Goal: Transaction & Acquisition: Download file/media

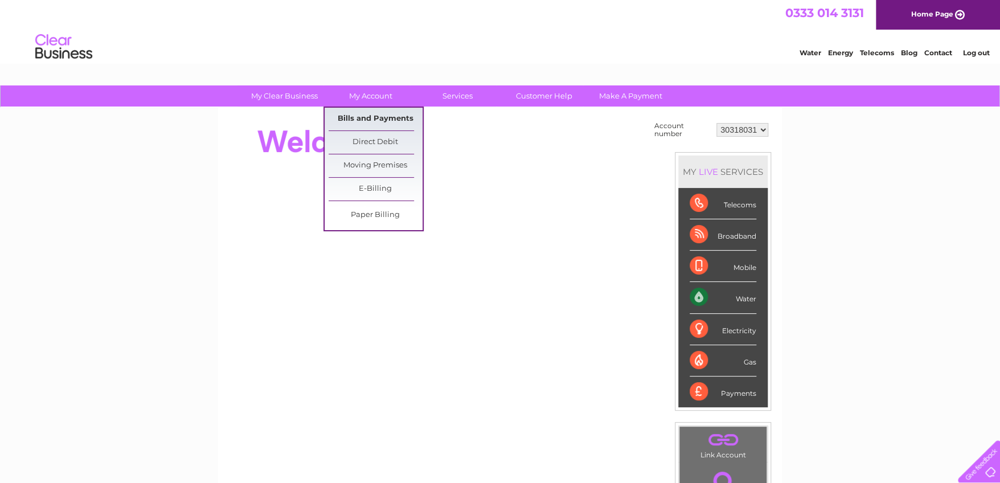
click at [376, 112] on link "Bills and Payments" at bounding box center [376, 119] width 94 height 23
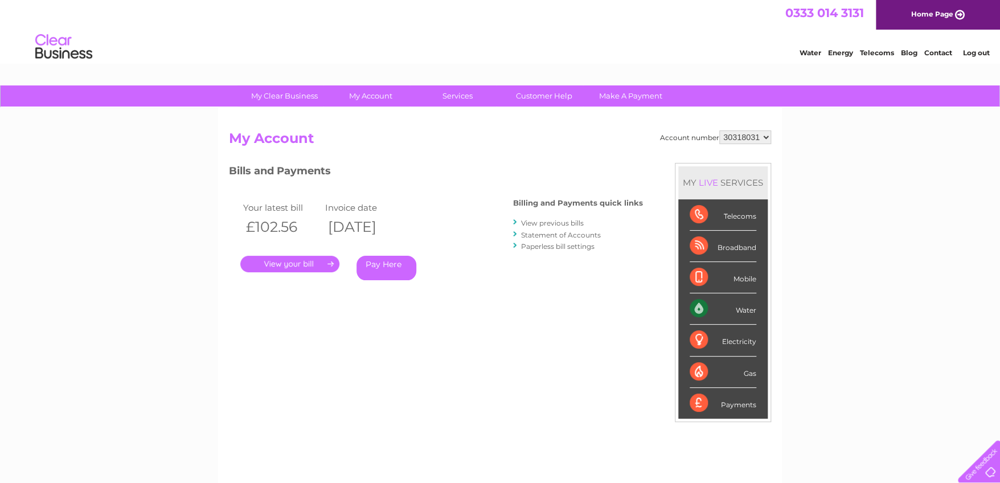
click at [536, 232] on link "Statement of Accounts" at bounding box center [561, 235] width 80 height 9
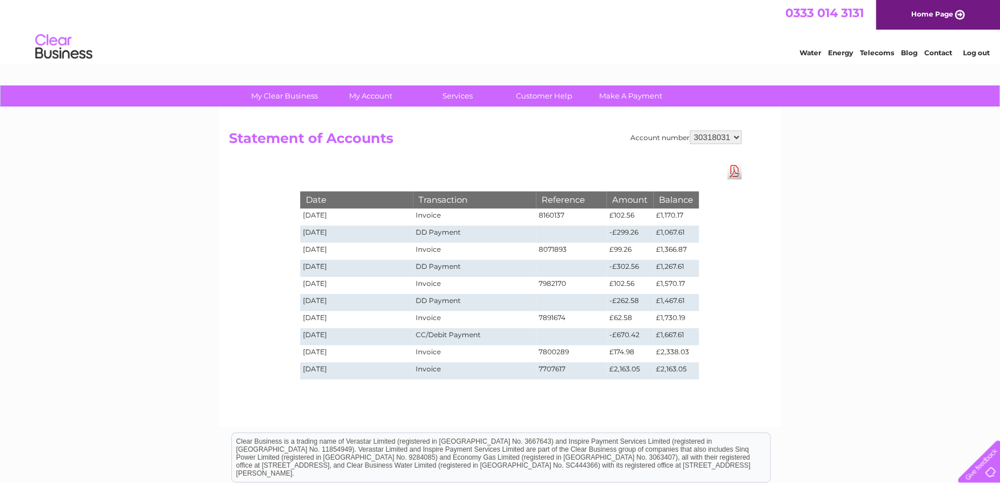
click at [703, 138] on select "30318031" at bounding box center [716, 137] width 52 height 14
click at [731, 165] on link "Download Pdf" at bounding box center [734, 171] width 14 height 17
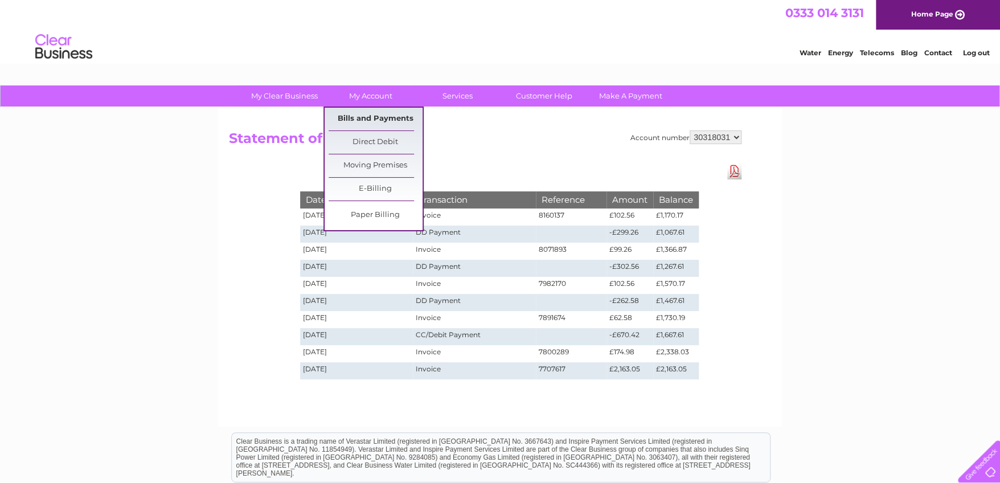
click at [359, 118] on link "Bills and Payments" at bounding box center [376, 119] width 94 height 23
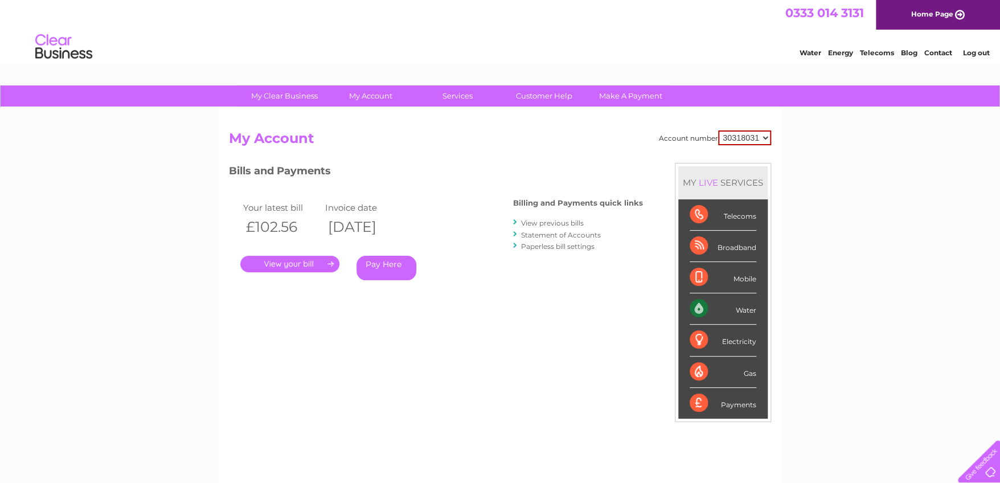
click at [547, 220] on link "View previous bills" at bounding box center [552, 223] width 63 height 9
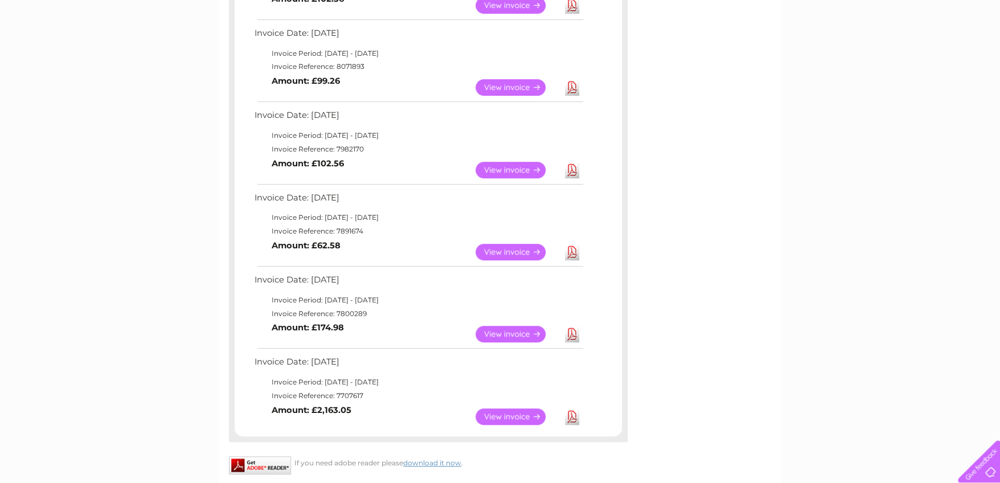
scroll to position [284, 0]
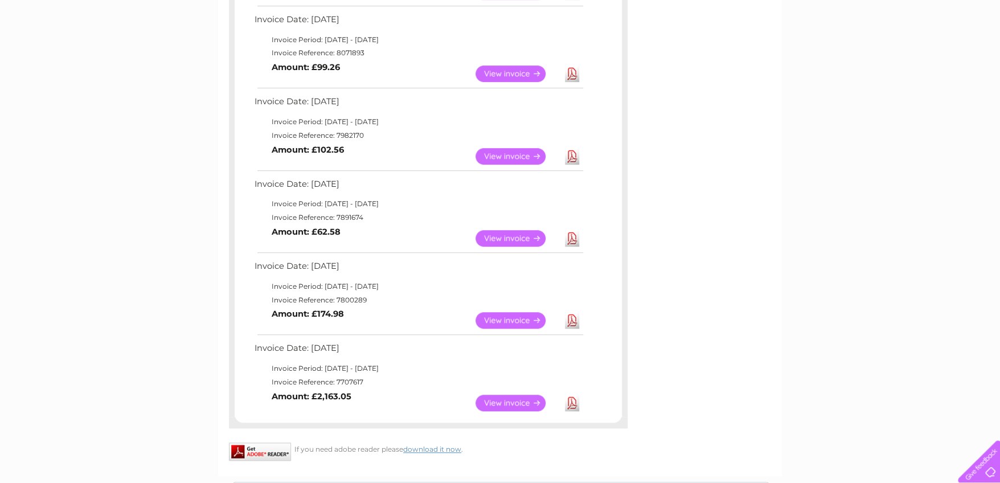
click at [570, 405] on link "Download" at bounding box center [572, 403] width 14 height 17
click at [573, 315] on link "Download" at bounding box center [572, 320] width 14 height 17
click at [573, 238] on link "Download" at bounding box center [572, 238] width 14 height 17
click at [572, 154] on link "Download" at bounding box center [572, 156] width 14 height 17
click at [566, 72] on link "Download" at bounding box center [572, 73] width 14 height 17
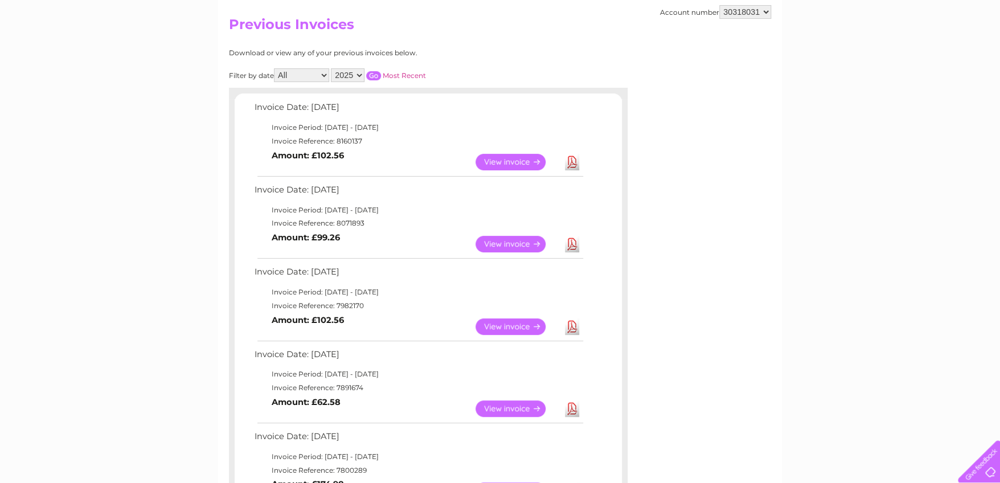
scroll to position [113, 0]
click at [567, 162] on link "Download" at bounding box center [572, 162] width 14 height 17
click at [575, 239] on link "Download" at bounding box center [572, 244] width 14 height 17
click at [573, 247] on link "Download" at bounding box center [572, 244] width 14 height 17
click at [566, 244] on link "Download" at bounding box center [572, 244] width 14 height 17
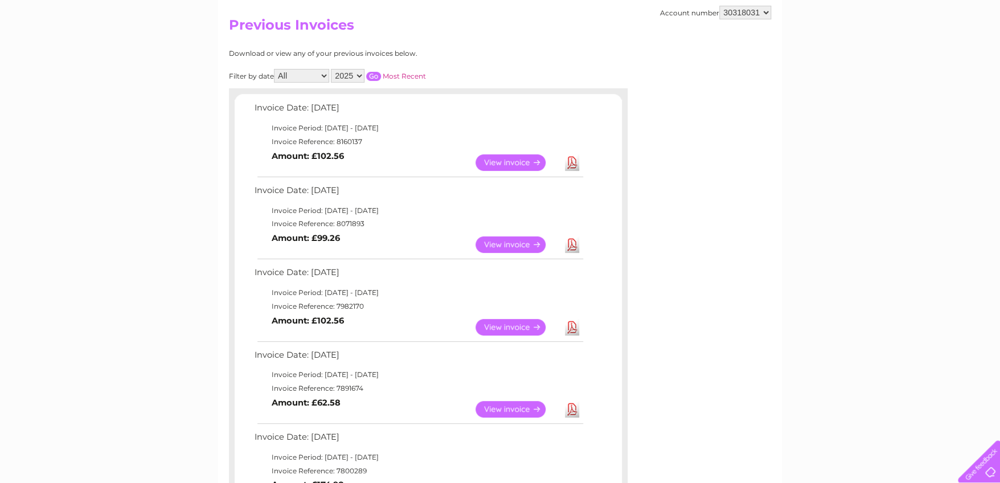
click at [573, 240] on link "Download" at bounding box center [572, 244] width 14 height 17
click at [568, 161] on link "Download" at bounding box center [572, 162] width 14 height 17
